Goal: Information Seeking & Learning: Learn about a topic

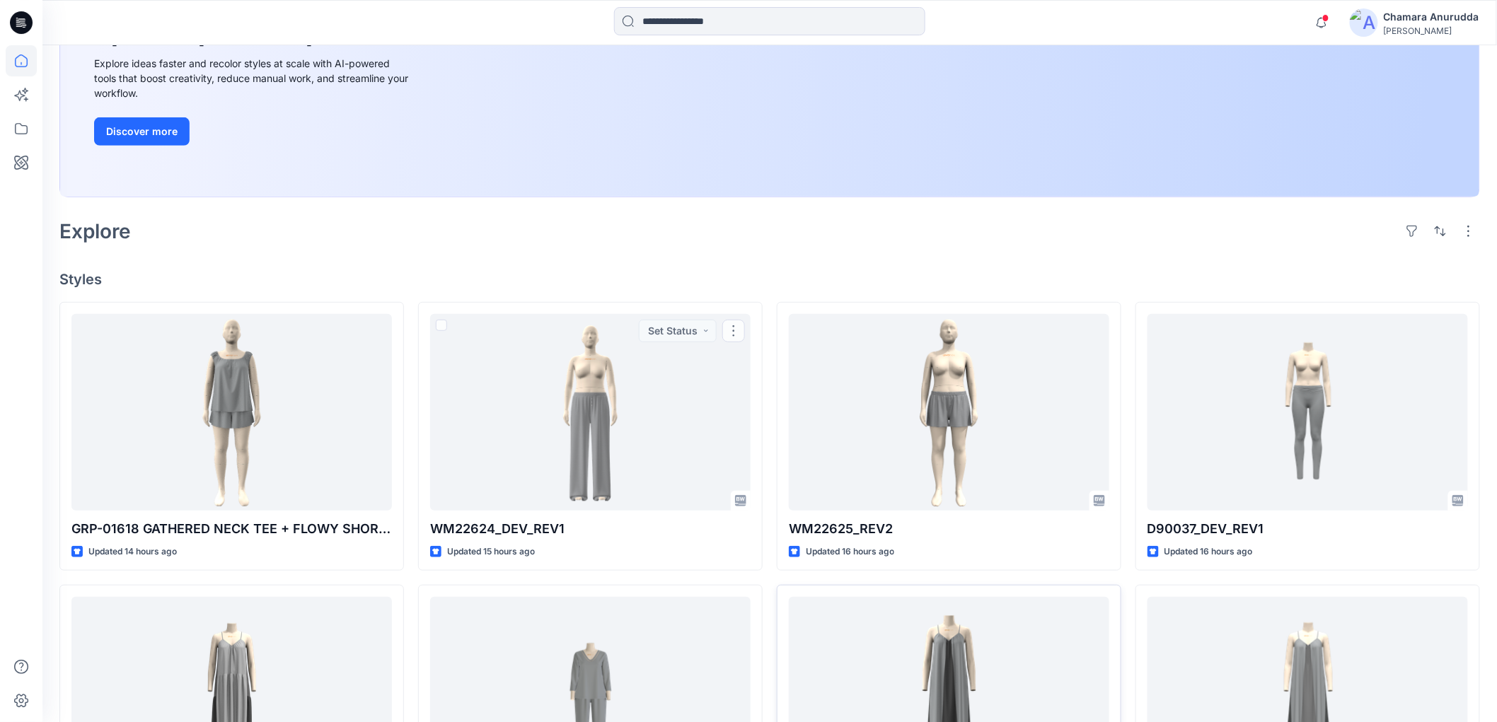
scroll to position [393, 0]
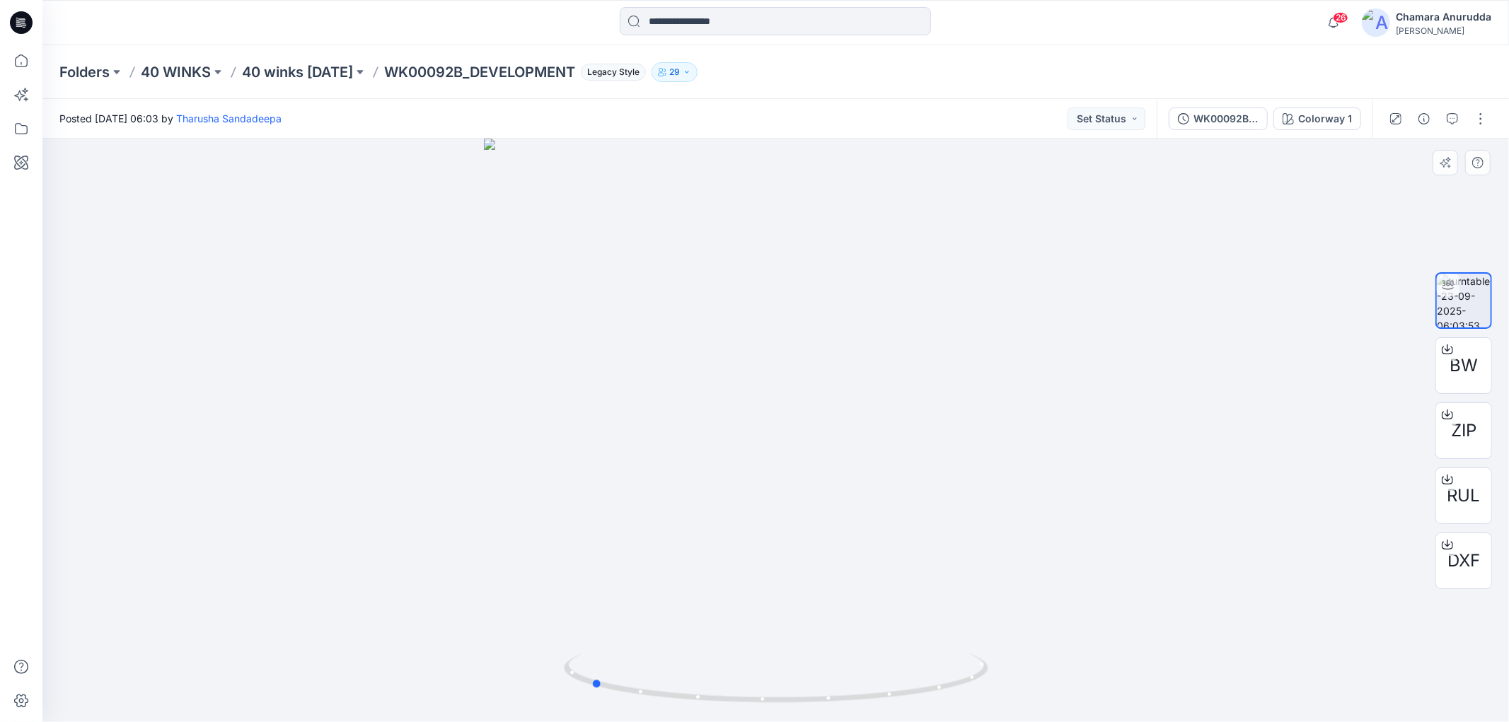
drag, startPoint x: 956, startPoint y: 680, endPoint x: 771, endPoint y: 644, distance: 188.8
click at [771, 644] on div at bounding box center [775, 431] width 1466 height 584
drag, startPoint x: 950, startPoint y: 709, endPoint x: 731, endPoint y: 688, distance: 220.3
click at [731, 688] on div at bounding box center [775, 431] width 1466 height 584
drag, startPoint x: 954, startPoint y: 695, endPoint x: 992, endPoint y: 661, distance: 51.6
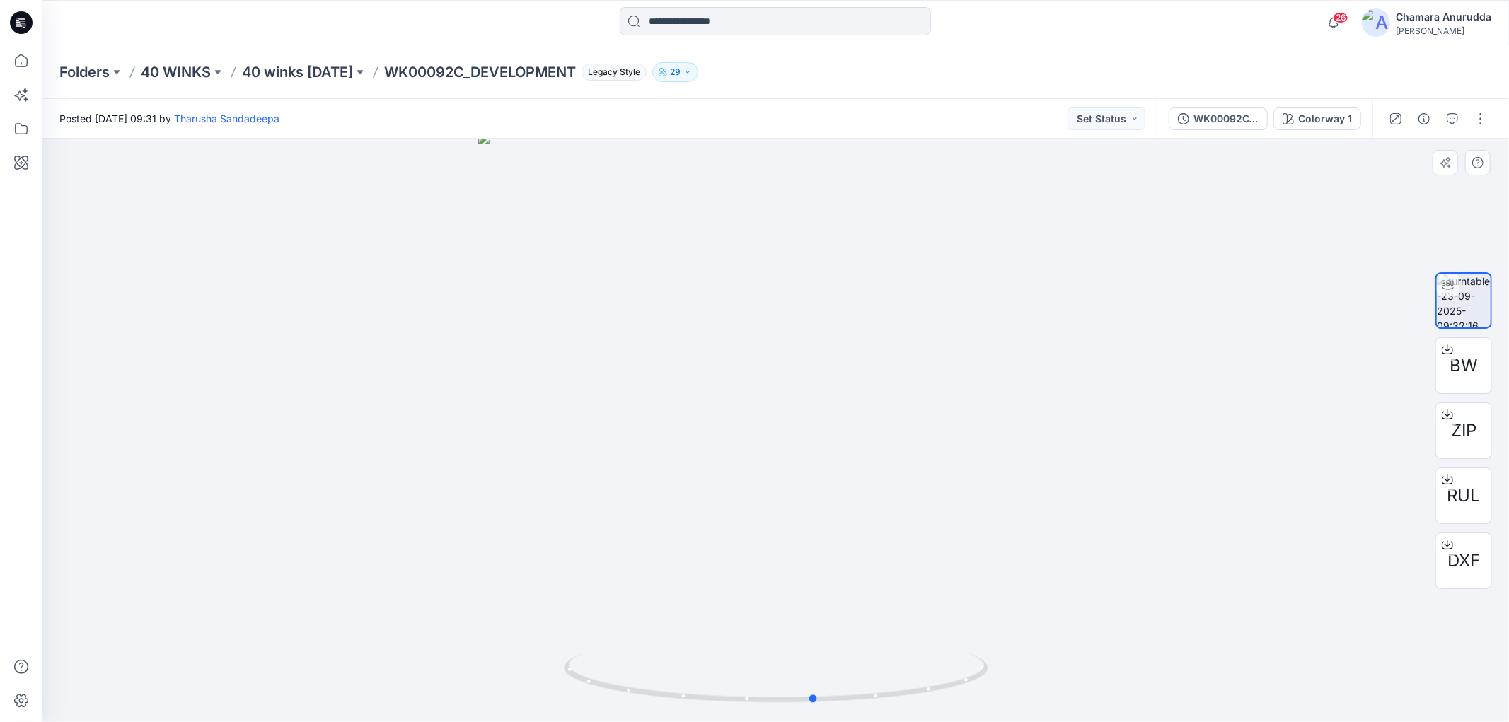
click at [992, 661] on div at bounding box center [775, 431] width 1466 height 584
drag, startPoint x: 890, startPoint y: 706, endPoint x: 900, endPoint y: 632, distance: 74.2
click at [900, 632] on div at bounding box center [775, 431] width 1466 height 584
click at [1340, 25] on icon "button" at bounding box center [1333, 22] width 27 height 28
drag, startPoint x: 895, startPoint y: 697, endPoint x: 748, endPoint y: 696, distance: 146.4
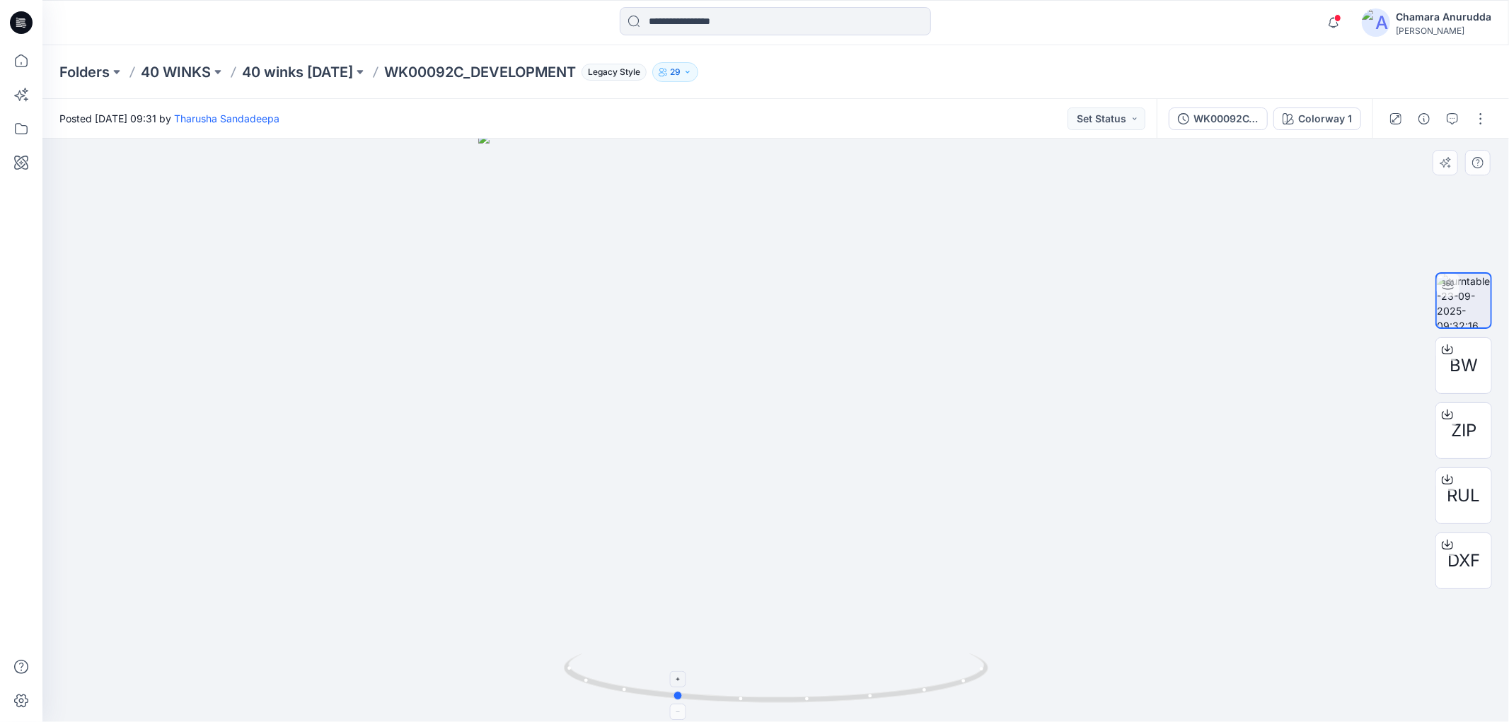
click at [746, 701] on icon at bounding box center [778, 680] width 428 height 53
drag, startPoint x: 671, startPoint y: 707, endPoint x: 767, endPoint y: 704, distance: 97.0
click at [767, 704] on icon at bounding box center [778, 680] width 428 height 53
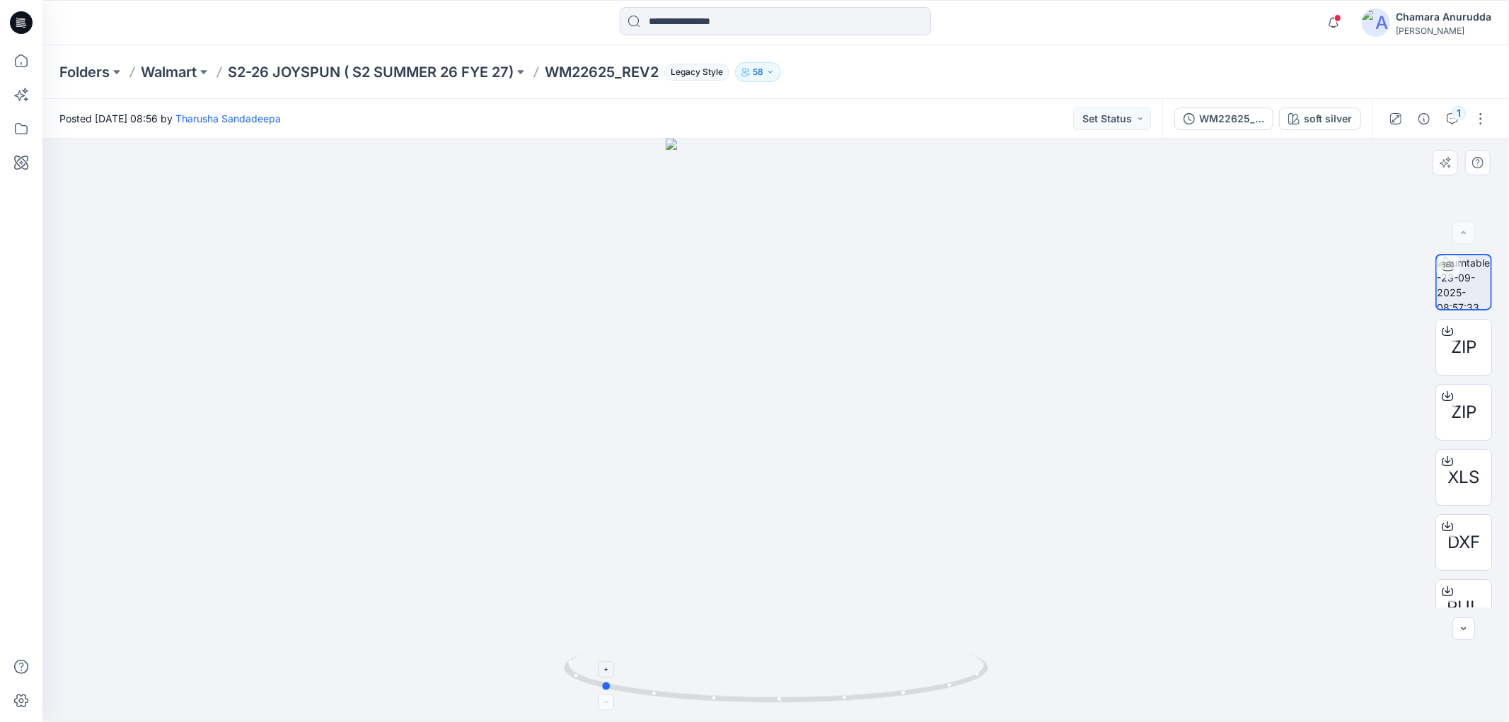
drag, startPoint x: 845, startPoint y: 701, endPoint x: 668, endPoint y: 687, distance: 176.7
click at [668, 687] on icon at bounding box center [778, 680] width 428 height 53
